Goal: Transaction & Acquisition: Purchase product/service

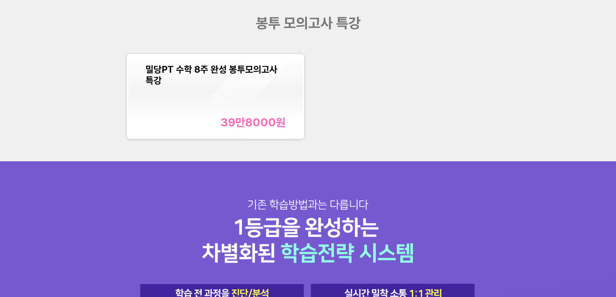
scroll to position [741, 0]
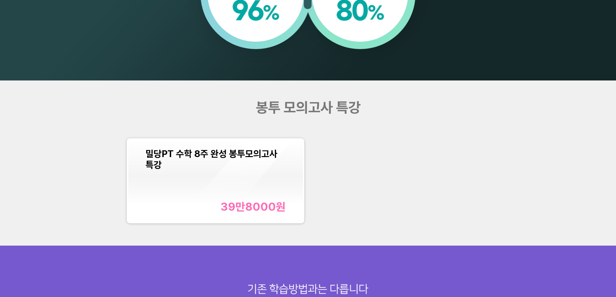
drag, startPoint x: 212, startPoint y: 151, endPoint x: 179, endPoint y: 150, distance: 33.3
click at [179, 150] on span "밀당PT 수학 8주 완성 봉투모의고사 특강" at bounding box center [212, 159] width 132 height 22
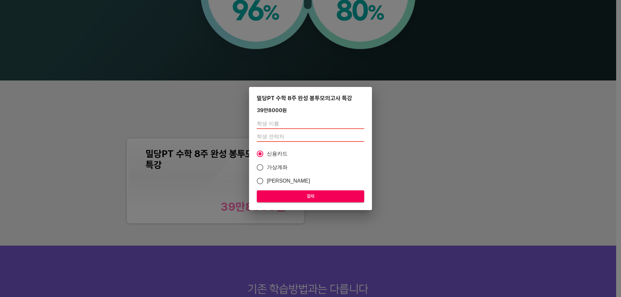
click at [267, 122] on input "text" at bounding box center [310, 124] width 107 height 10
type input "r"
type input "[PERSON_NAME]"
type input "01075124759"
click at [272, 123] on input "[PERSON_NAME]" at bounding box center [310, 124] width 107 height 10
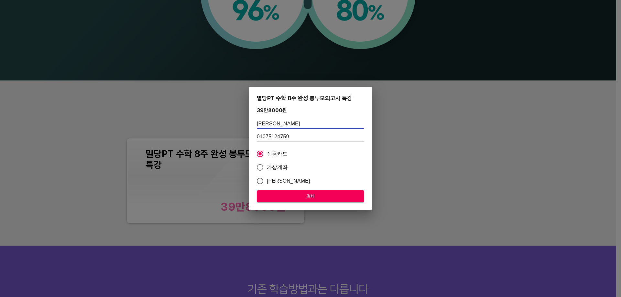
click at [272, 123] on input "[PERSON_NAME]" at bounding box center [310, 124] width 107 height 10
type input "ㅂ"
type input "[PERSON_NAME]"
click at [276, 151] on span "신용카드" at bounding box center [277, 154] width 21 height 8
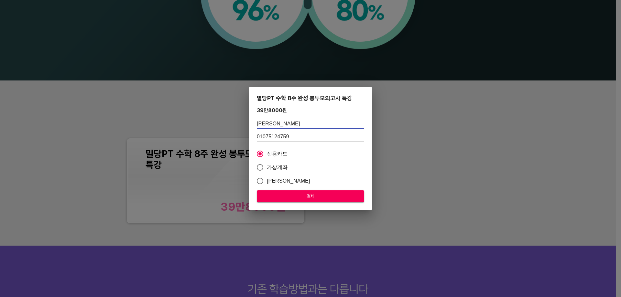
click at [267, 151] on input "신용카드" at bounding box center [260, 154] width 14 height 14
click at [289, 194] on span "결제" at bounding box center [310, 196] width 97 height 8
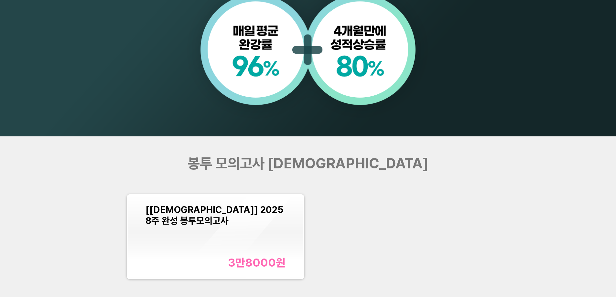
scroll to position [809, 0]
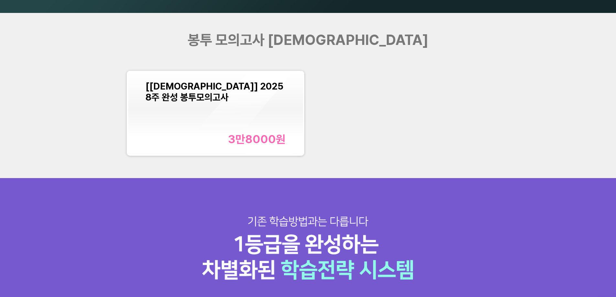
click at [217, 93] on div "[교재] 2025 8주 완성 봉투모의고사 3만8000 원" at bounding box center [216, 113] width 140 height 65
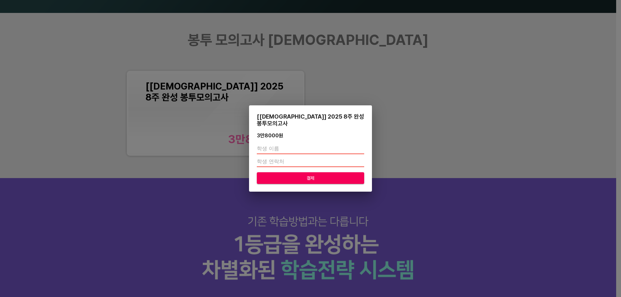
click at [274, 145] on input "text" at bounding box center [310, 149] width 107 height 10
type input "[PERSON_NAME]"
click at [298, 157] on input "number" at bounding box center [310, 162] width 107 height 10
type input "01075124759"
click at [304, 172] on button "결제" at bounding box center [310, 178] width 107 height 12
